Goal: Task Accomplishment & Management: Use online tool/utility

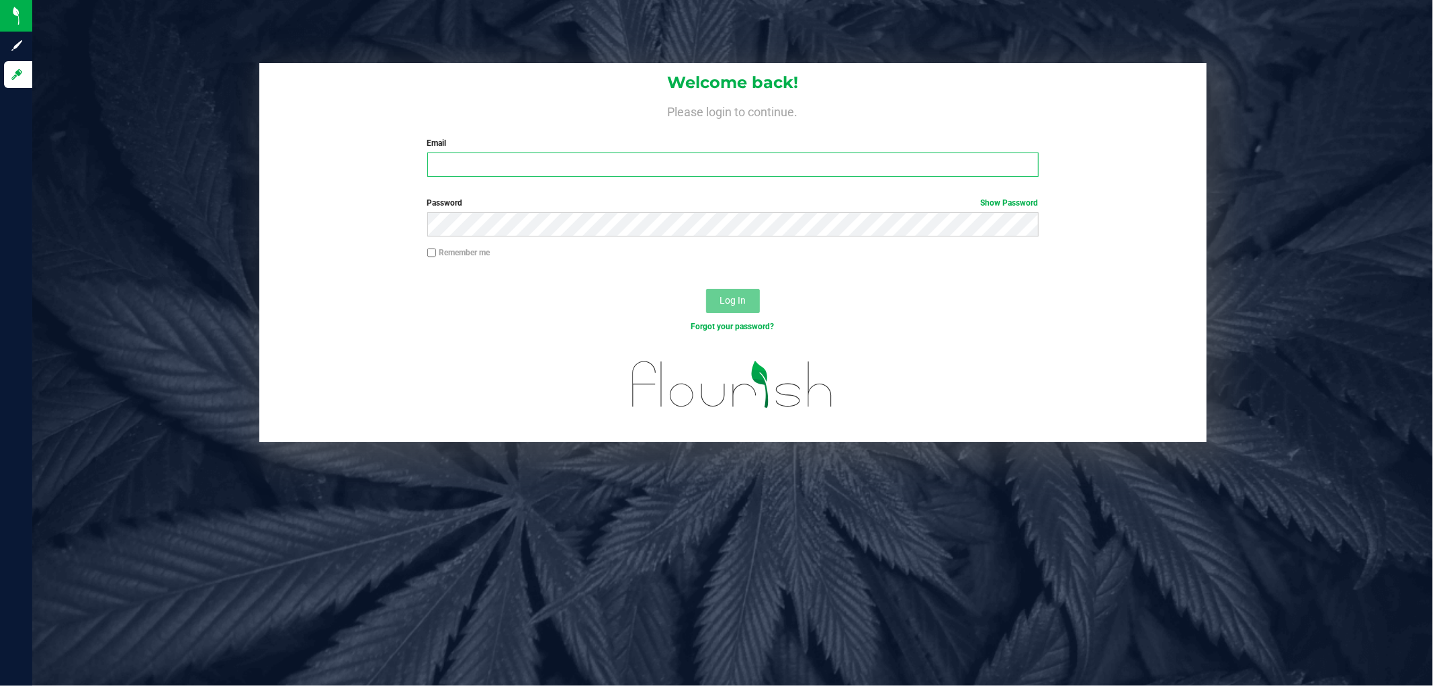
click at [497, 163] on input "Email" at bounding box center [733, 165] width 612 height 24
type input "jpichardo@liveparallel.com"
click at [706, 289] on button "Log In" at bounding box center [733, 301] width 54 height 24
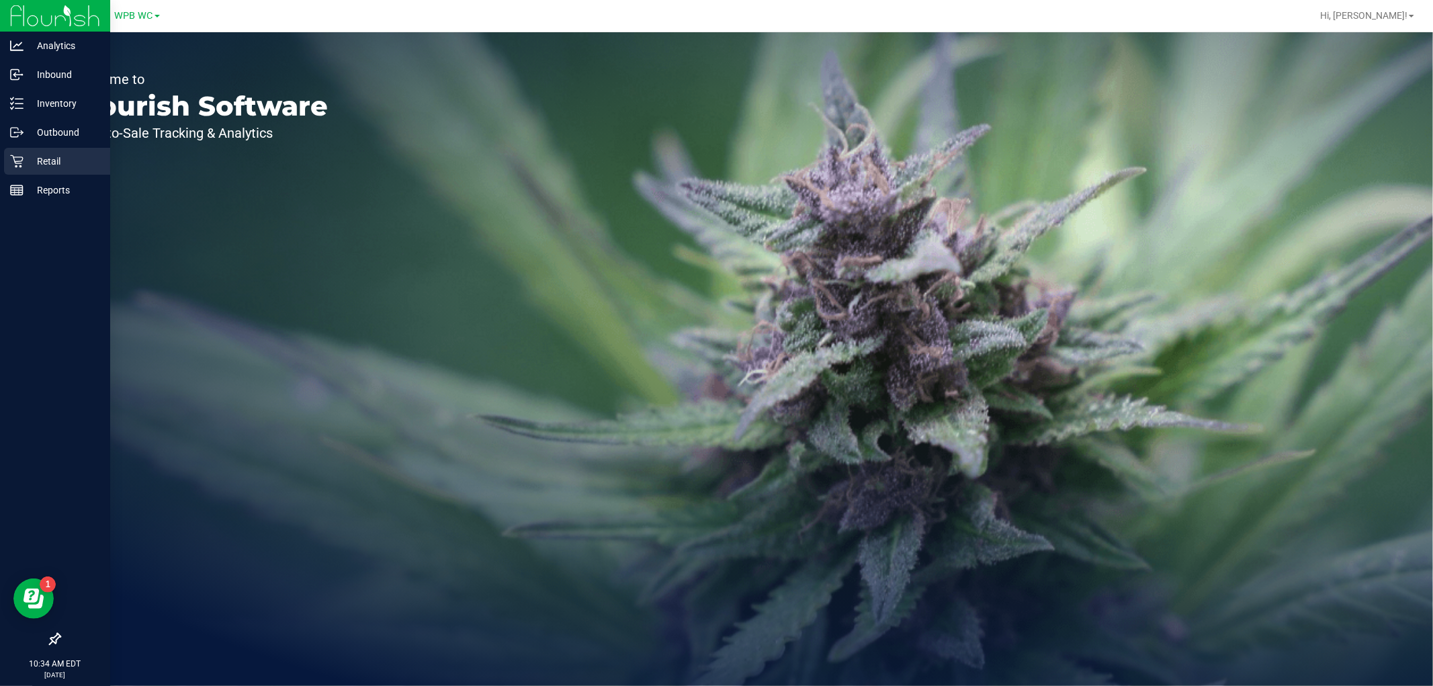
click at [39, 166] on p "Retail" at bounding box center [64, 161] width 81 height 16
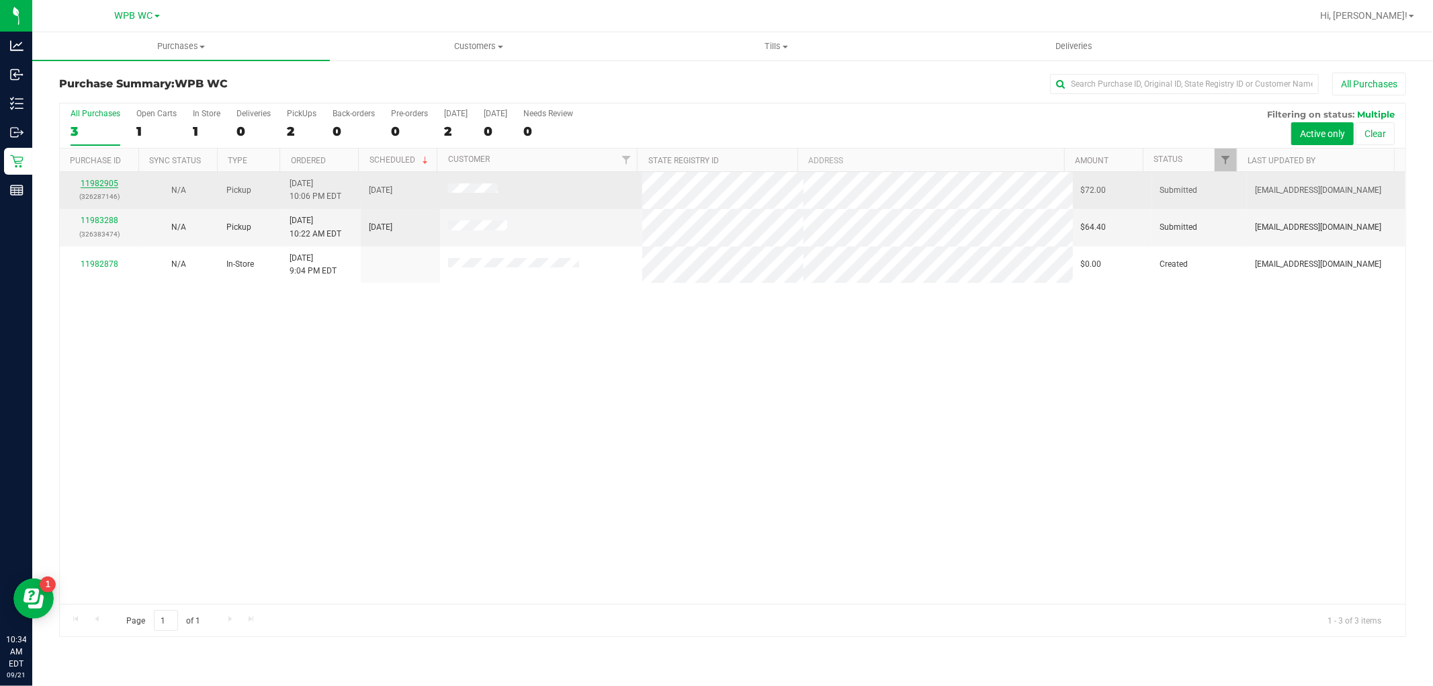
click at [102, 181] on link "11982905" at bounding box center [100, 183] width 38 height 9
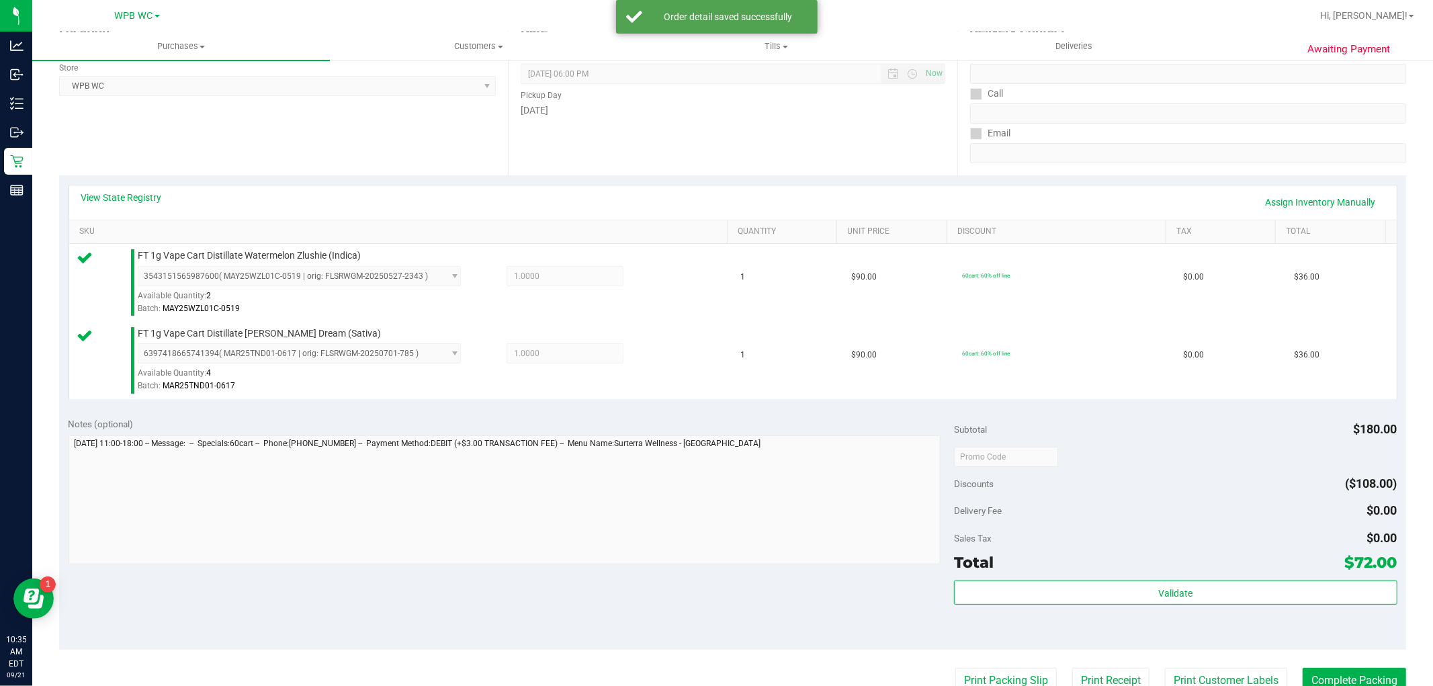
scroll to position [298, 0]
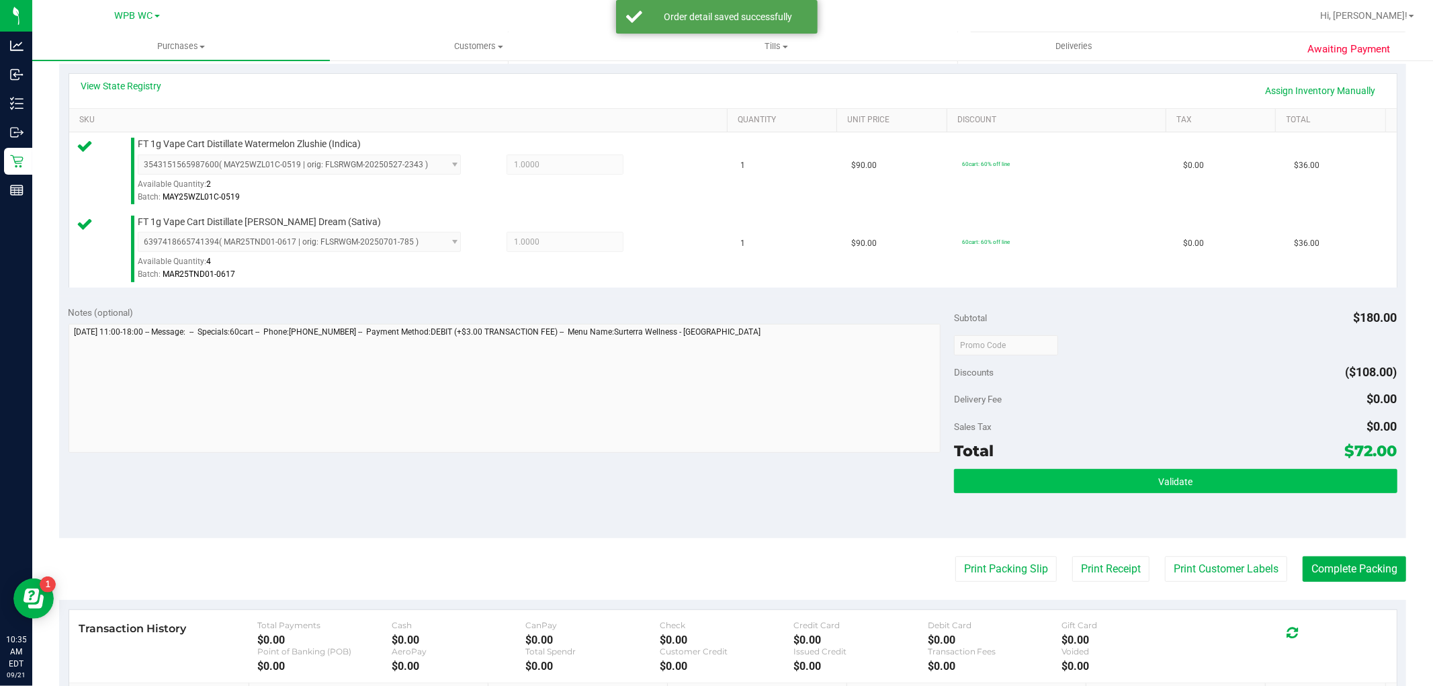
drag, startPoint x: 1180, startPoint y: 498, endPoint x: 1171, endPoint y: 483, distance: 18.1
click at [1177, 494] on div "Validate" at bounding box center [1175, 499] width 443 height 60
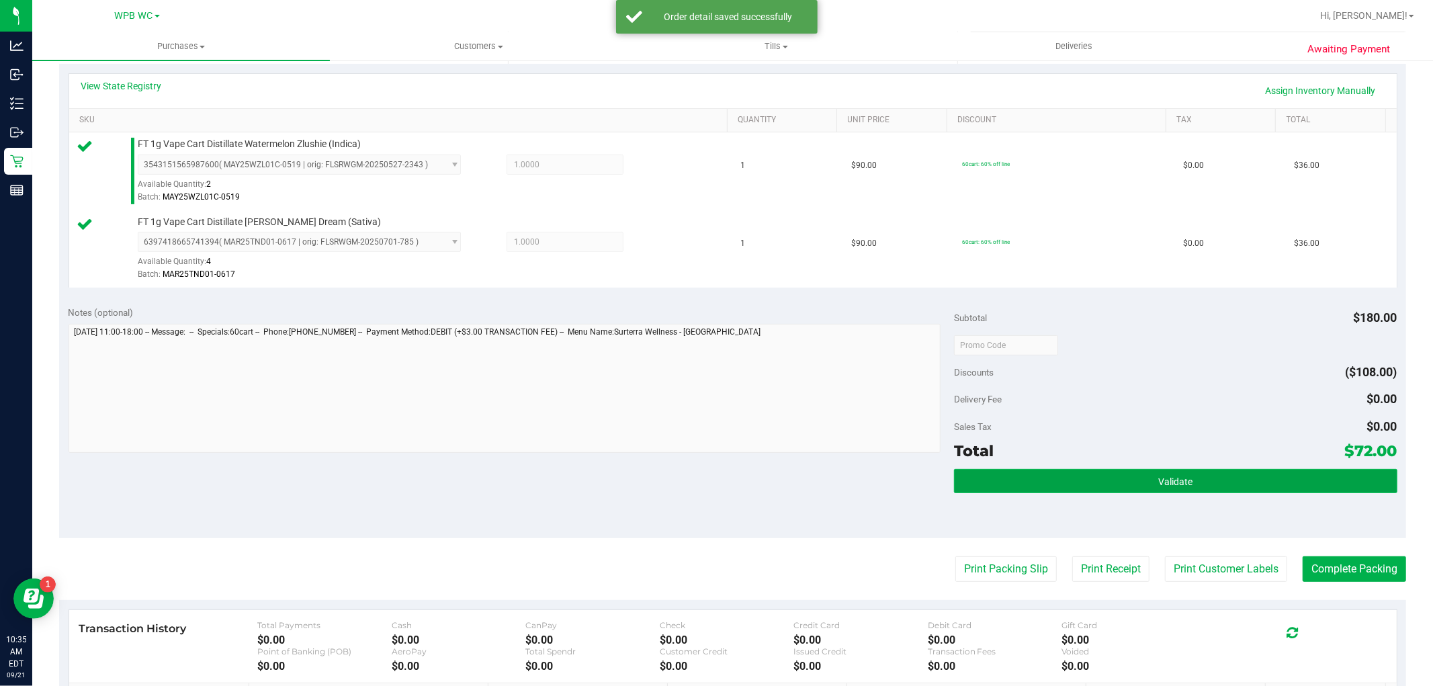
click at [1166, 483] on span "Validate" at bounding box center [1176, 481] width 34 height 11
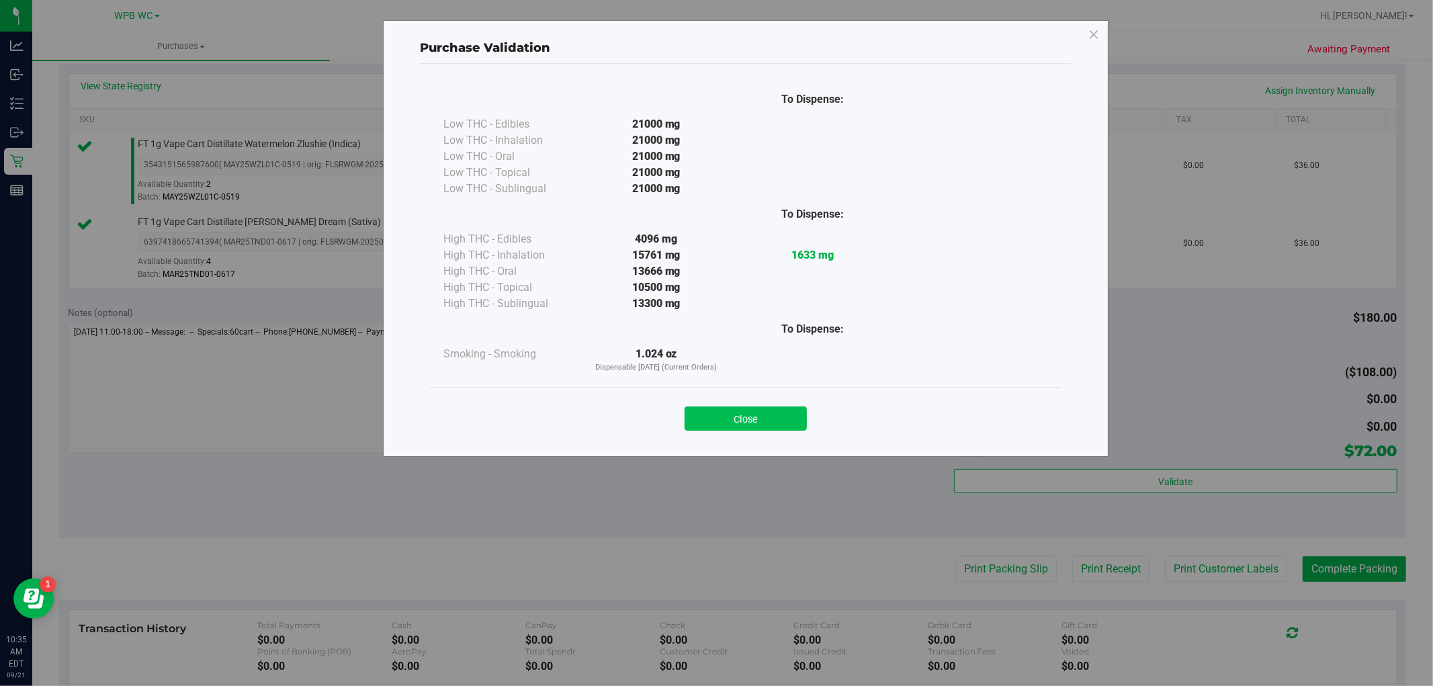
click at [734, 424] on button "Close" at bounding box center [746, 419] width 122 height 24
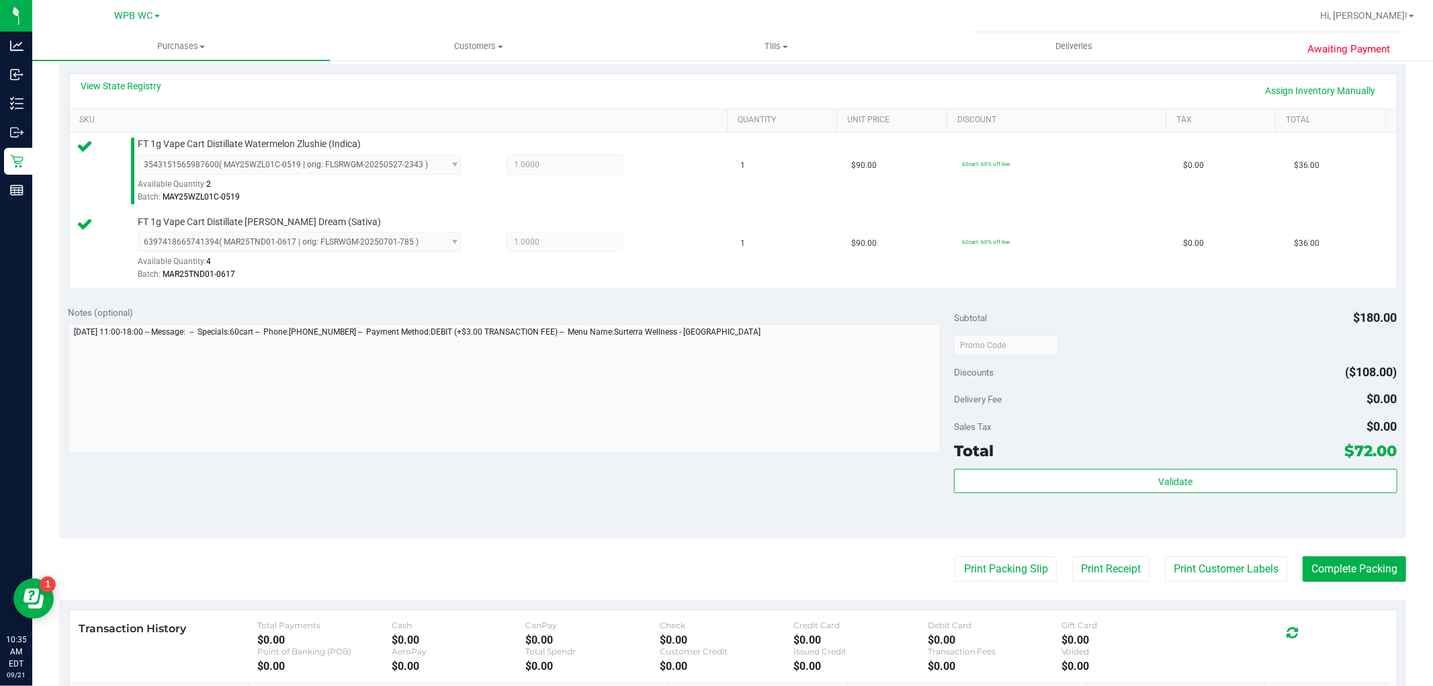
click at [985, 555] on purchase-details "Back Edit Purchase Cancel Purchase View Profile # 11982905 BioTrack ID: - Submi…" at bounding box center [732, 312] width 1347 height 1077
click at [984, 556] on button "Print Packing Slip" at bounding box center [1006, 569] width 101 height 26
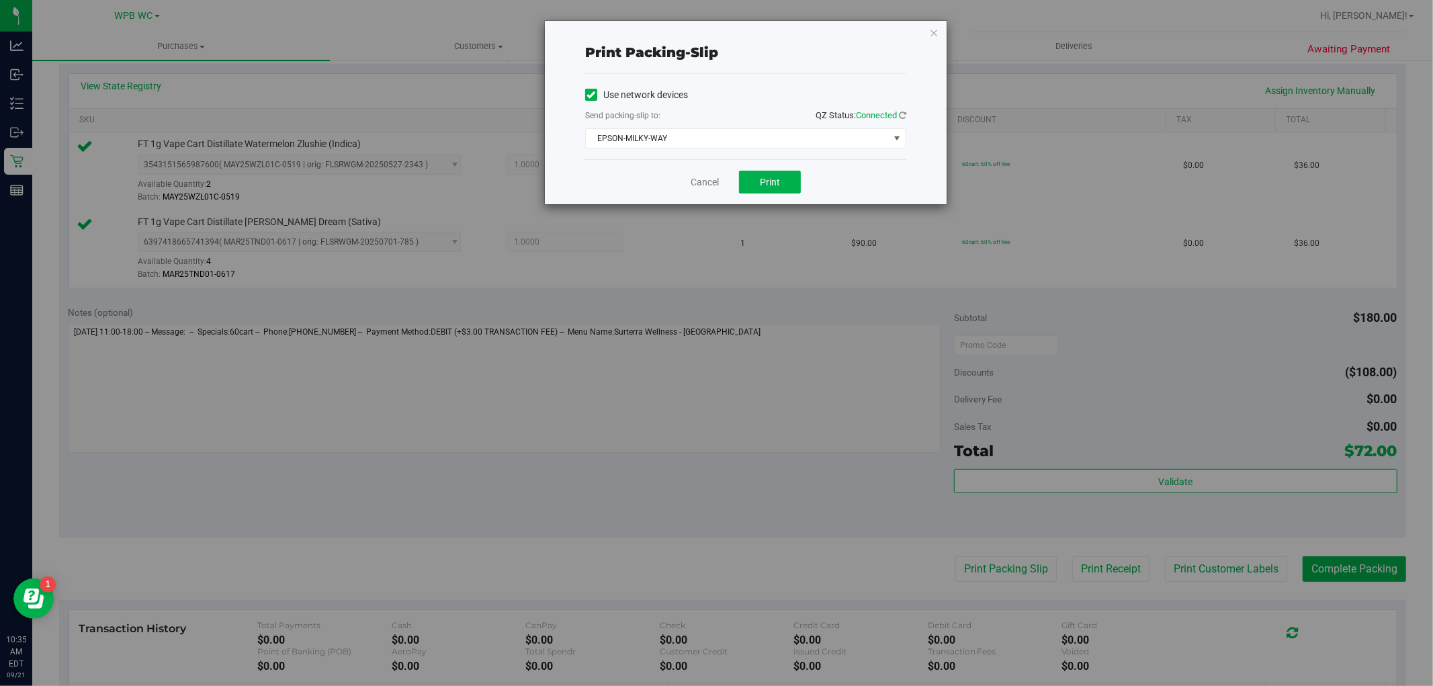
click at [724, 126] on div "Use network devices Send packing-slip to: QZ Status: Connected EPSON-MILKY-WAY …" at bounding box center [745, 117] width 321 height 64
click at [722, 136] on span "EPSON-MILKY-WAY" at bounding box center [737, 138] width 303 height 19
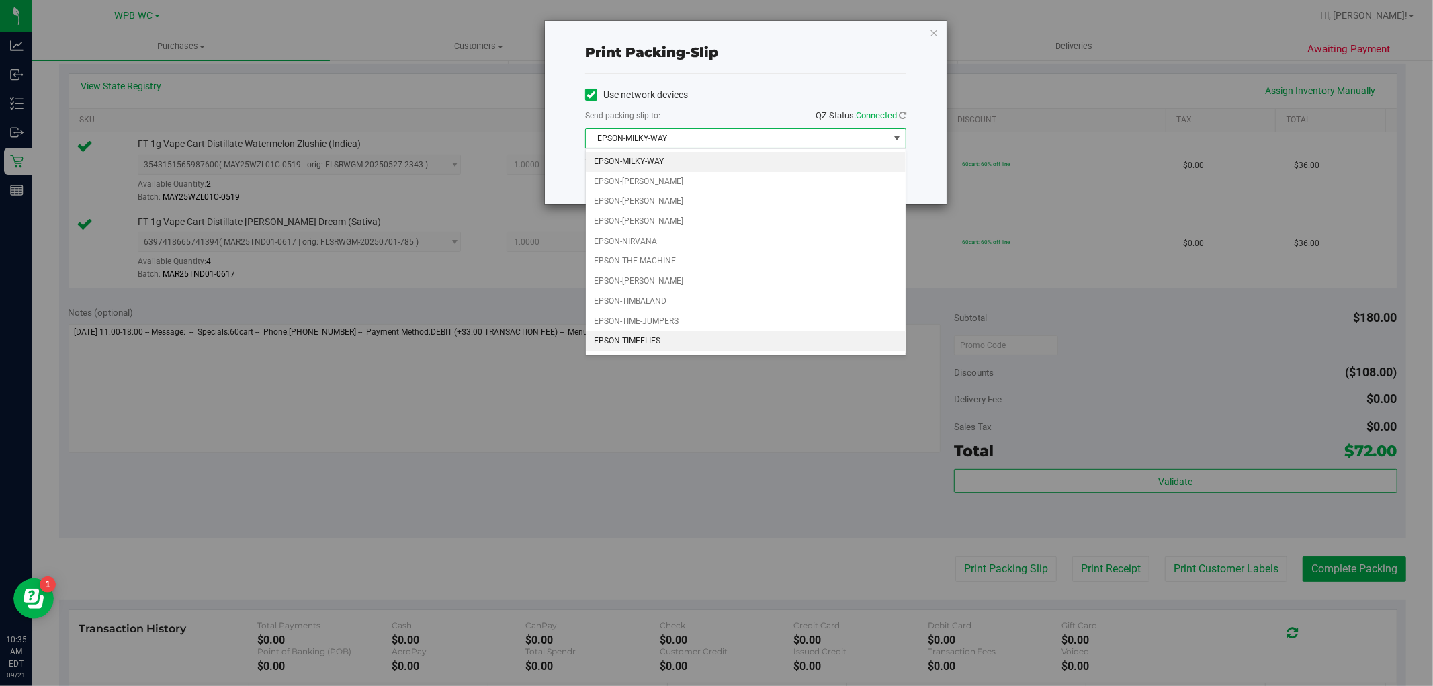
click at [653, 337] on li "EPSON-TIMEFLIES" at bounding box center [746, 341] width 320 height 20
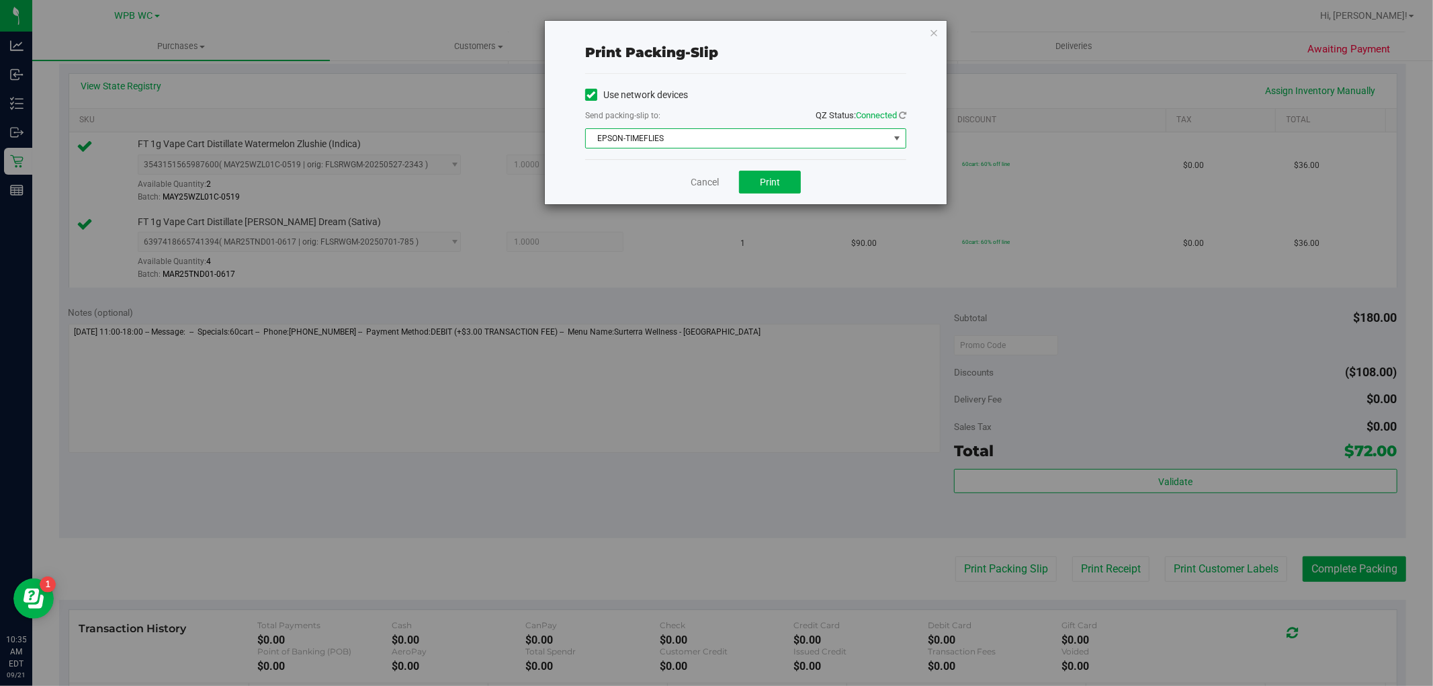
click at [767, 144] on span "EPSON-TIMEFLIES" at bounding box center [737, 138] width 303 height 19
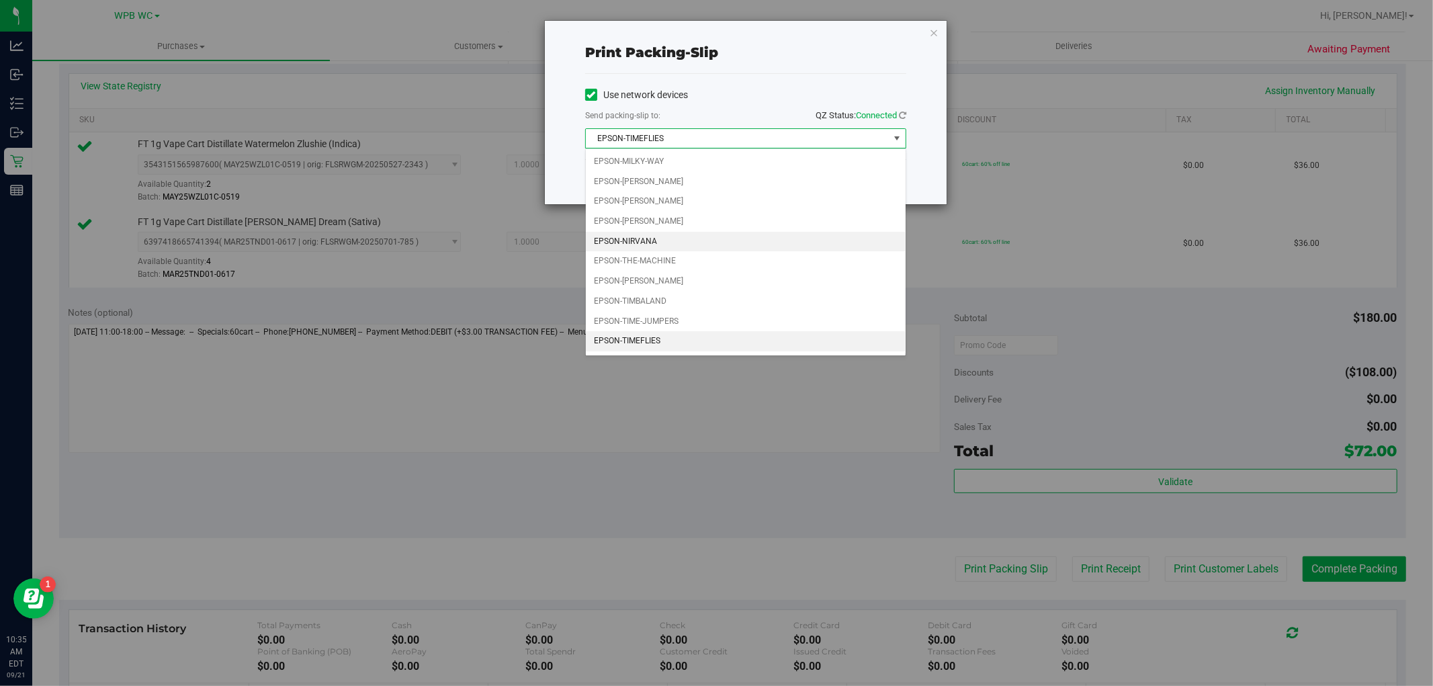
click at [673, 240] on li "EPSON-NIRVANA" at bounding box center [746, 242] width 320 height 20
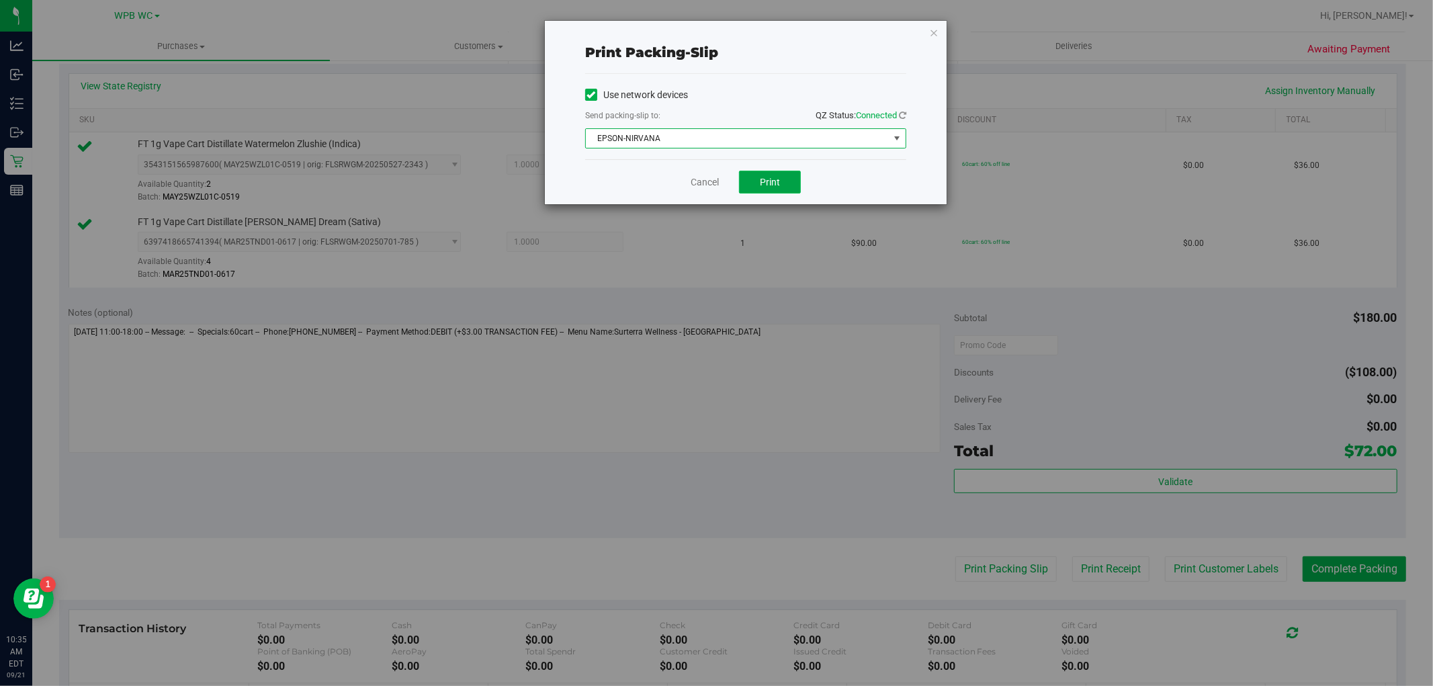
click at [764, 190] on button "Print" at bounding box center [770, 182] width 62 height 23
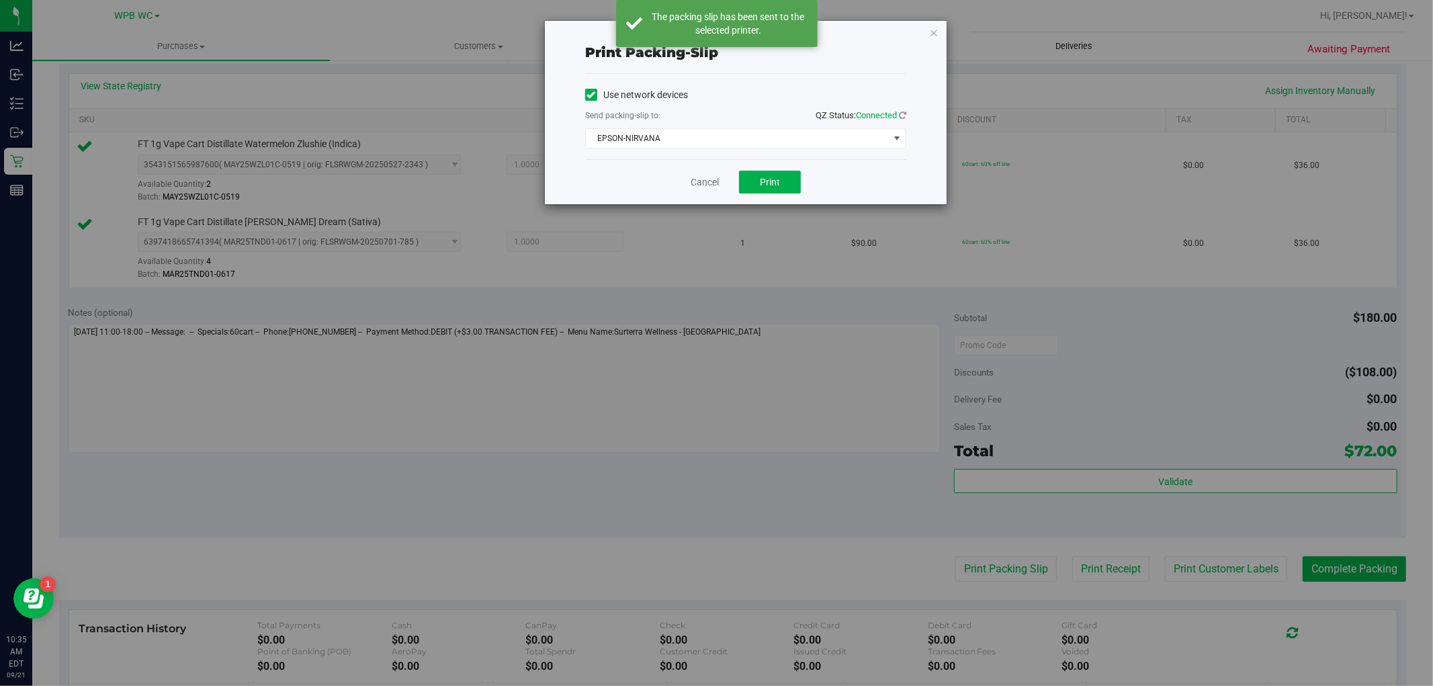
drag, startPoint x: 931, startPoint y: 30, endPoint x: 962, endPoint y: 34, distance: 31.2
click at [931, 24] on icon "button" at bounding box center [933, 32] width 9 height 16
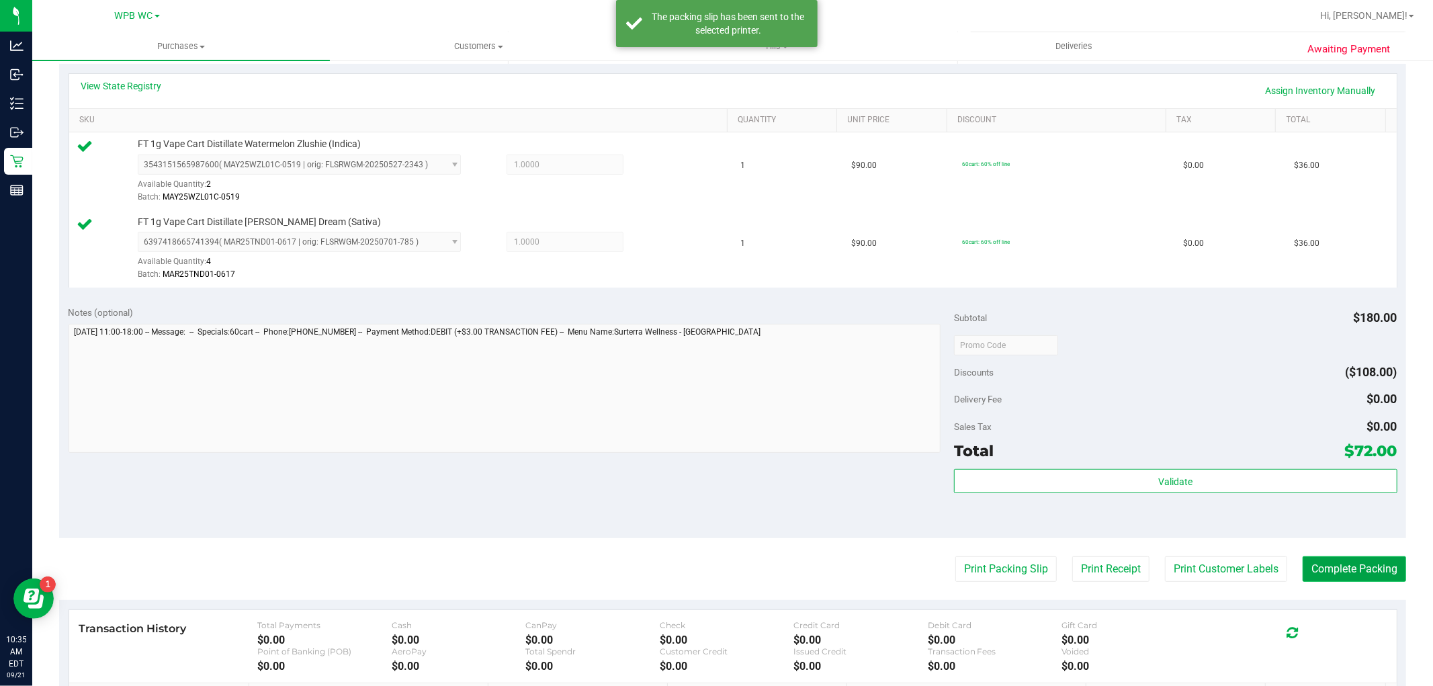
click at [1320, 565] on button "Complete Packing" at bounding box center [1354, 569] width 103 height 26
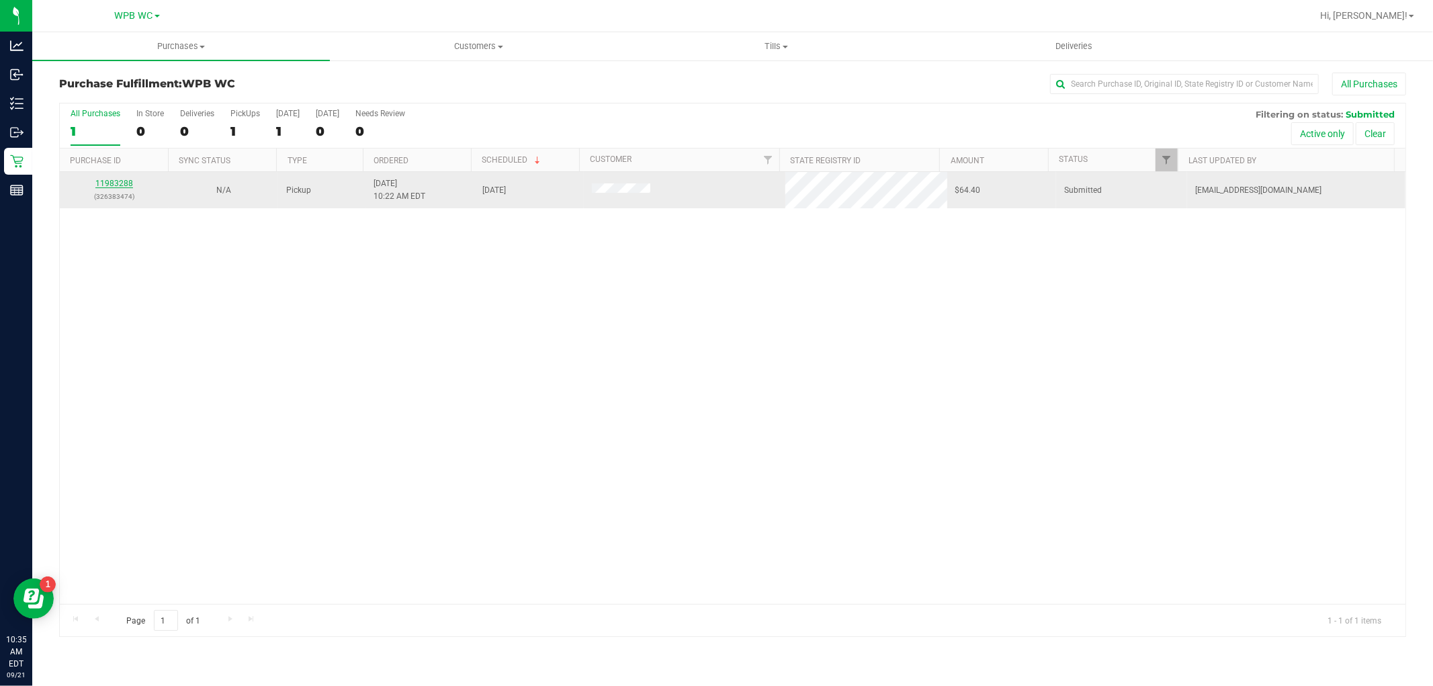
click at [120, 182] on link "11983288" at bounding box center [114, 183] width 38 height 9
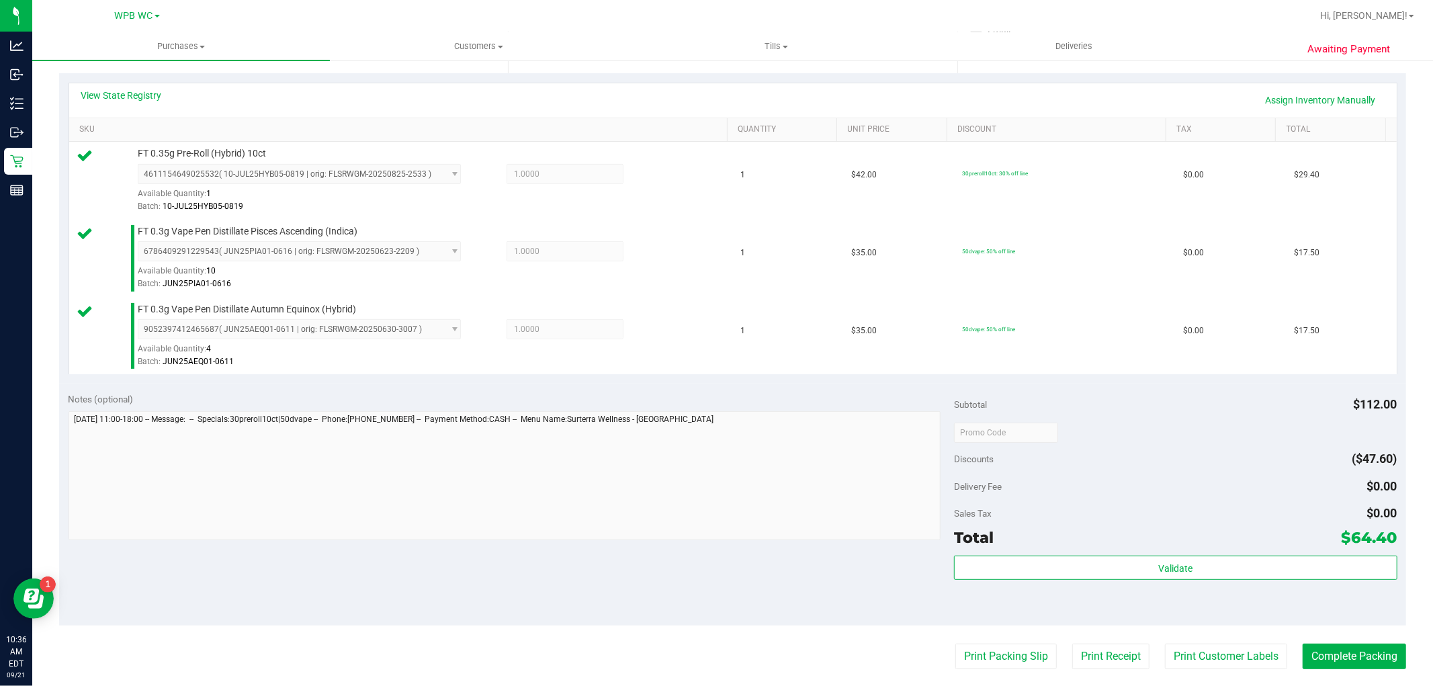
scroll to position [298, 0]
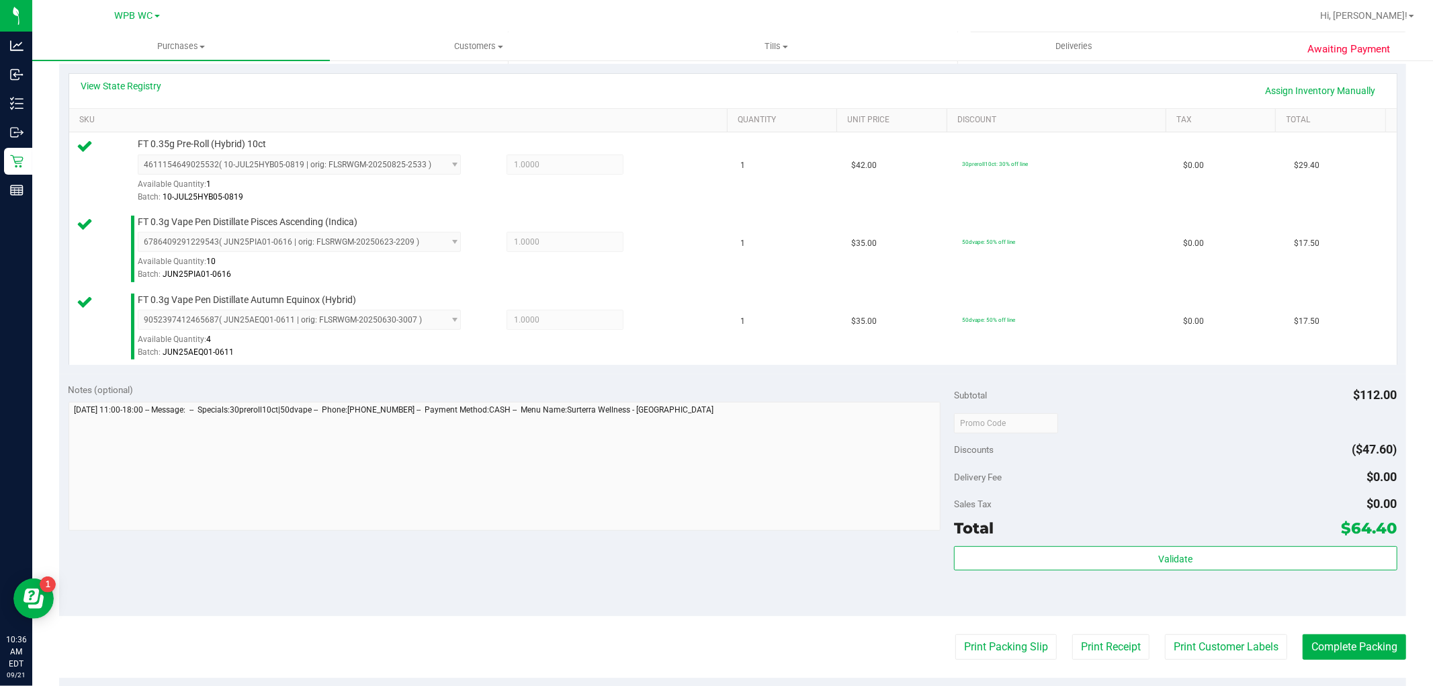
click at [1288, 542] on div "Subtotal $112.00 Discounts ($47.60) Delivery Fee $0.00 Sales Tax $0.00 Total $6…" at bounding box center [1175, 495] width 443 height 224
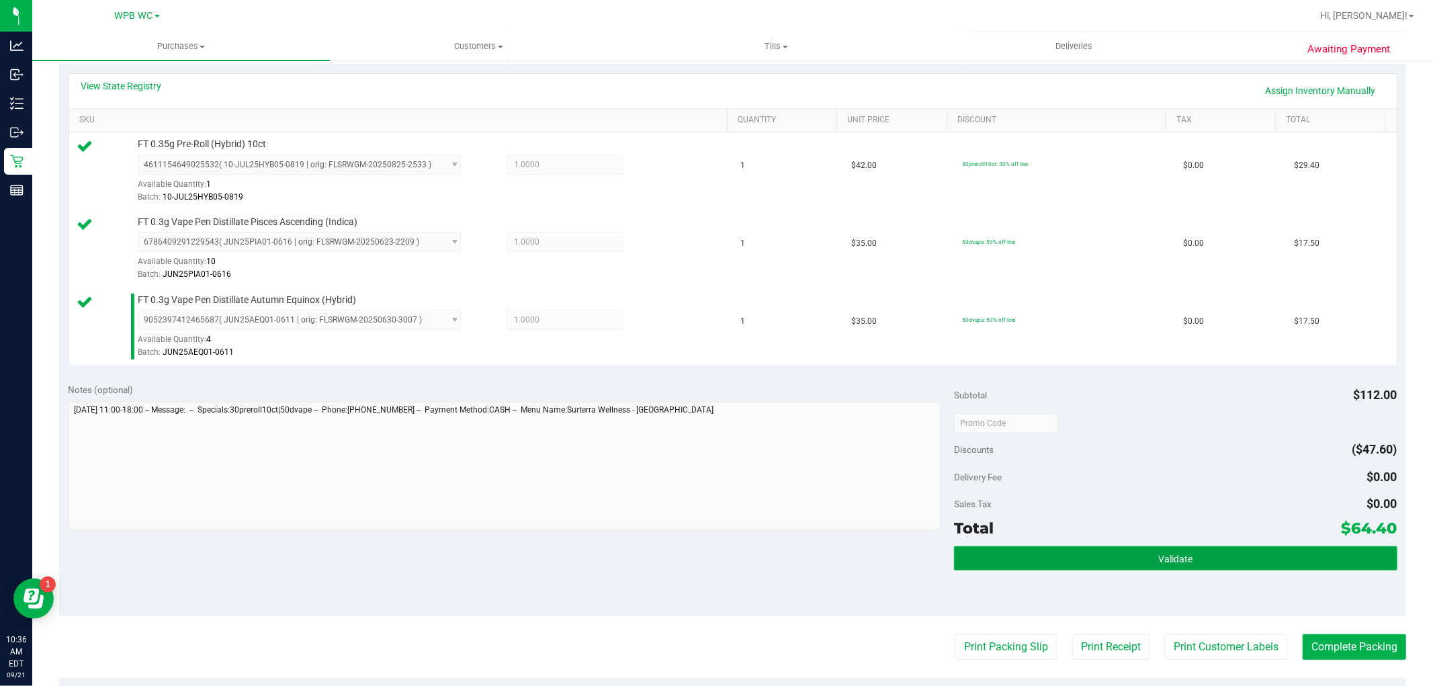
click at [1288, 552] on button "Validate" at bounding box center [1175, 558] width 443 height 24
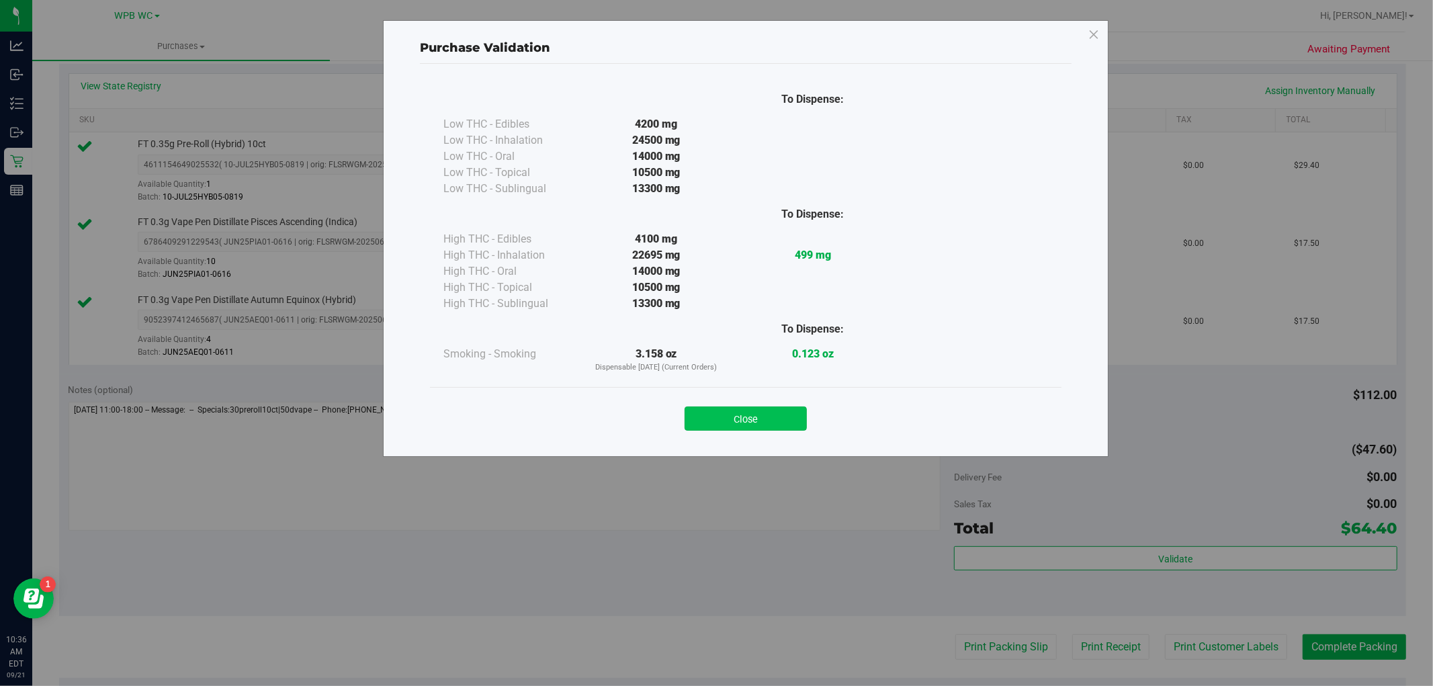
click at [788, 424] on button "Close" at bounding box center [746, 419] width 122 height 24
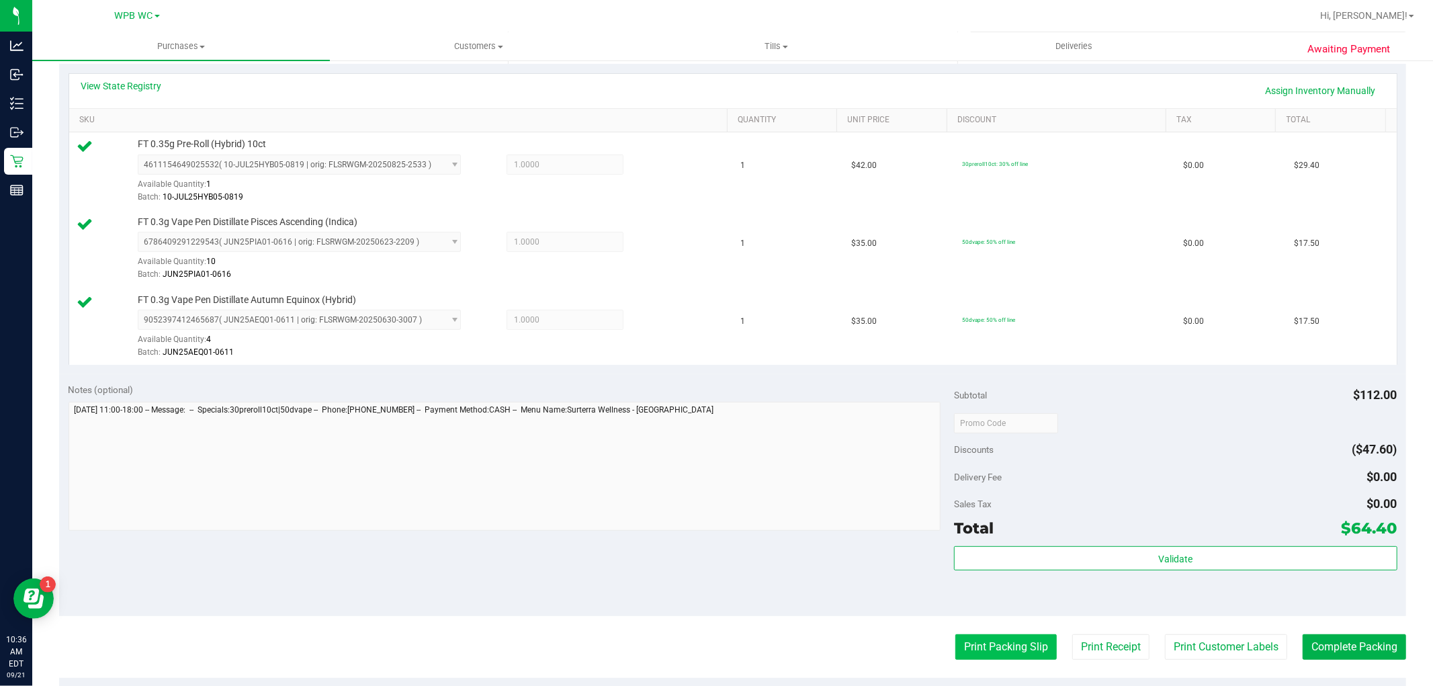
click at [1005, 651] on button "Print Packing Slip" at bounding box center [1006, 647] width 101 height 26
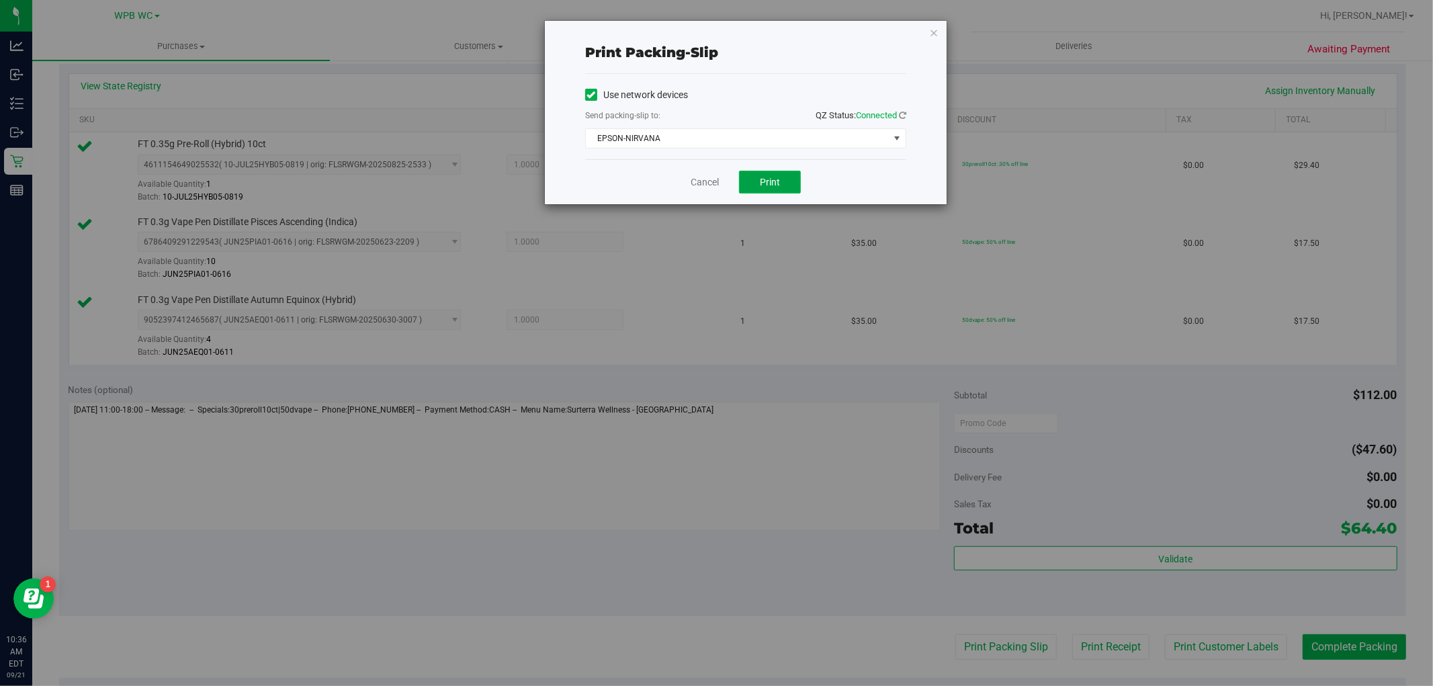
click at [771, 179] on span "Print" at bounding box center [770, 182] width 20 height 11
click at [935, 30] on icon "button" at bounding box center [933, 32] width 9 height 16
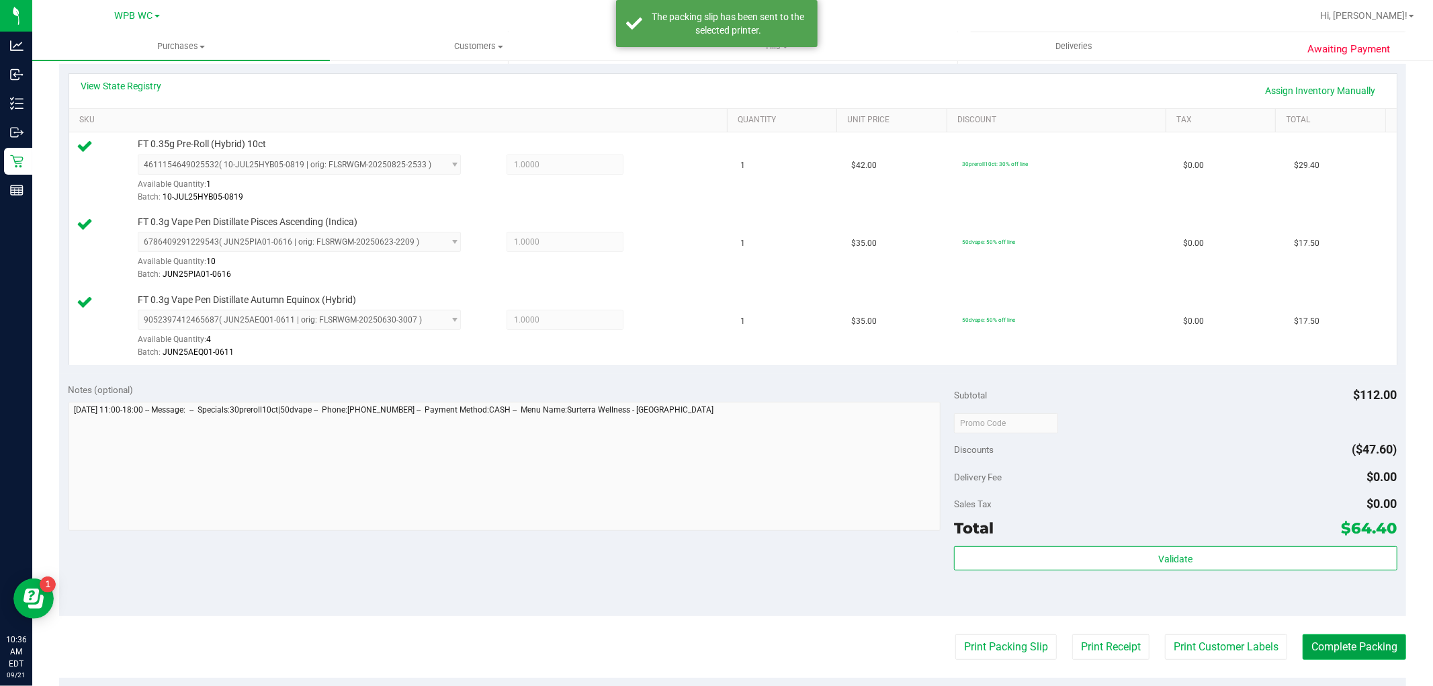
click at [1342, 640] on button "Complete Packing" at bounding box center [1354, 647] width 103 height 26
